Goal: Task Accomplishment & Management: Manage account settings

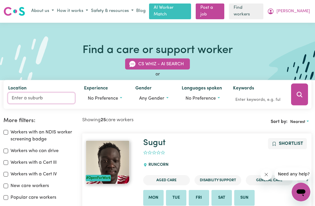
click at [59, 99] on input "Location" at bounding box center [41, 98] width 67 height 11
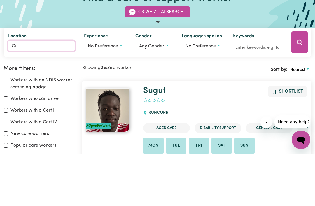
type input "Car"
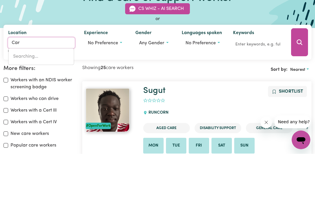
type input "CarABAN, [GEOGRAPHIC_DATA], 6041"
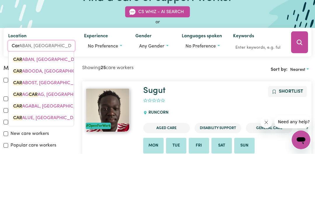
type input "[PERSON_NAME]"
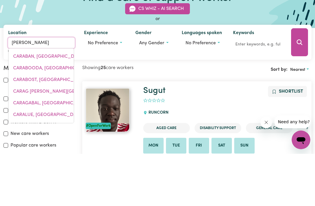
type input "CariNA, [GEOGRAPHIC_DATA], 4152"
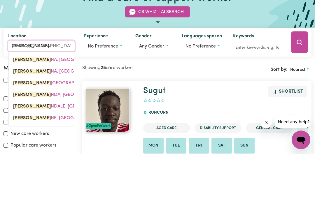
type input "[PERSON_NAME]"
type input "CarinA, [GEOGRAPHIC_DATA], 4152"
type input "Carind"
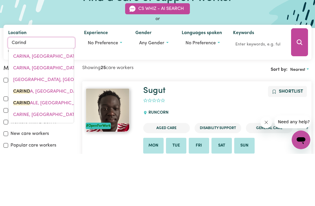
type input "CarindA, [GEOGRAPHIC_DATA], 2831"
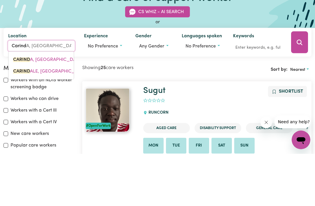
click at [62, 121] on span "CARIND ALE, [GEOGRAPHIC_DATA], 4152" at bounding box center [56, 123] width 86 height 5
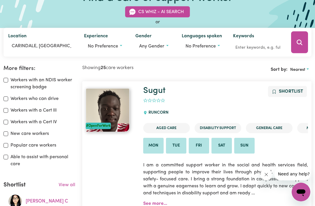
click at [22, 155] on label "Able to assist with personal care" at bounding box center [43, 161] width 65 height 14
click at [8, 155] on input "Able to assist with personal care" at bounding box center [6, 157] width 5 height 5
checkbox input "true"
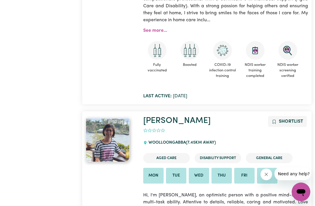
scroll to position [2456, 0]
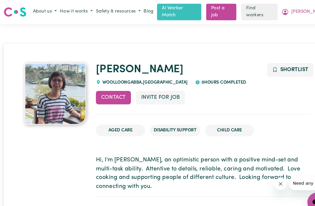
click at [284, 70] on button "Shortlist" at bounding box center [276, 66] width 44 height 13
